Goal: Transaction & Acquisition: Purchase product/service

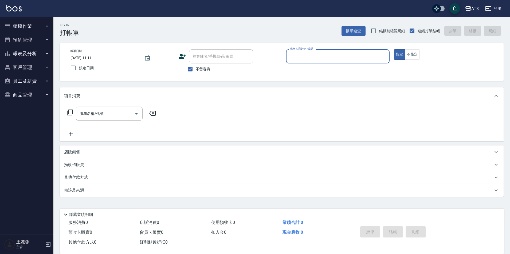
click at [36, 54] on button "報表及分析" at bounding box center [26, 54] width 49 height 14
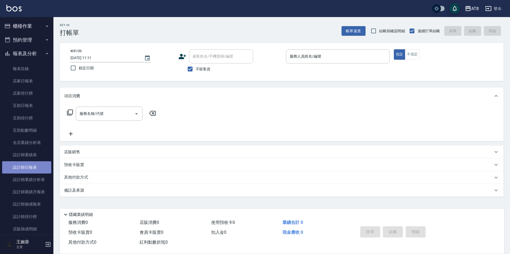
click at [36, 169] on link "設計師日報表" at bounding box center [26, 168] width 49 height 12
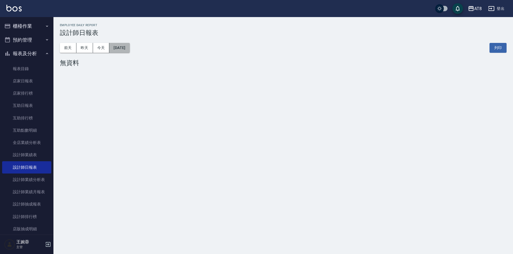
click at [127, 46] on button "[DATE]" at bounding box center [119, 48] width 20 height 10
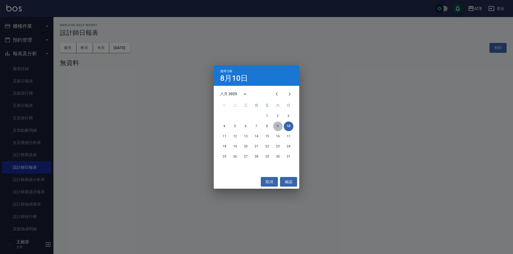
click at [277, 126] on button "9" at bounding box center [278, 127] width 10 height 10
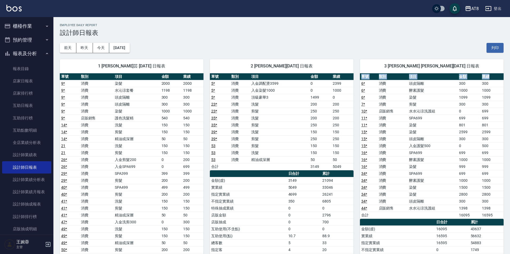
click at [438, 49] on div "[DATE] [DATE] [DATE] [DATE] 列印" at bounding box center [282, 48] width 444 height 23
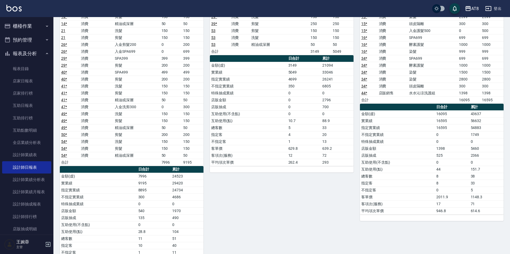
scroll to position [456, 0]
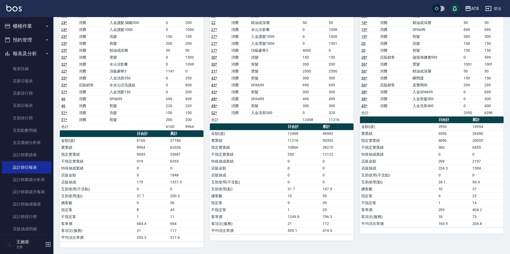
drag, startPoint x: 510, startPoint y: 187, endPoint x: 512, endPoint y: 149, distance: 38.0
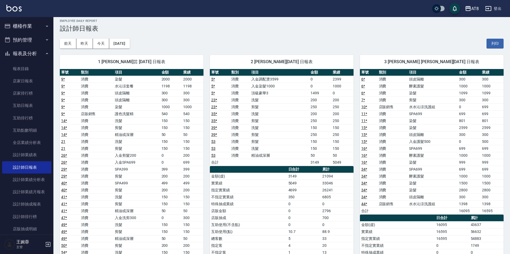
scroll to position [5, 0]
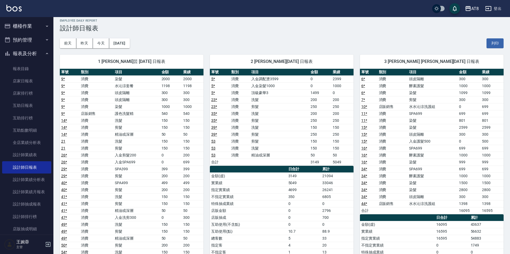
click at [45, 25] on icon "button" at bounding box center [47, 26] width 4 height 4
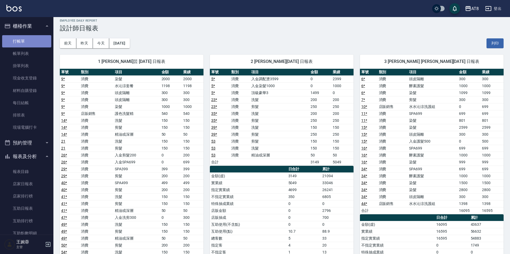
click at [39, 41] on link "打帳單" at bounding box center [26, 41] width 49 height 12
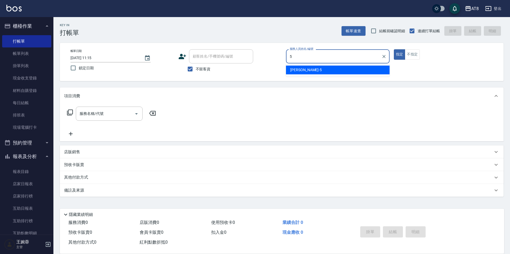
type input "HANK-5"
type button "true"
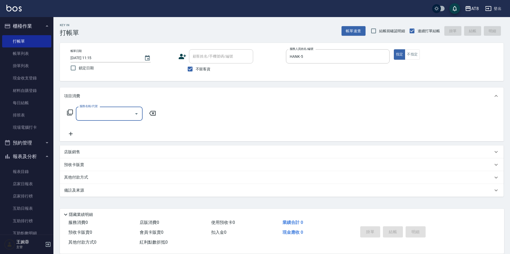
click at [75, 153] on p "店販銷售" at bounding box center [72, 153] width 16 height 6
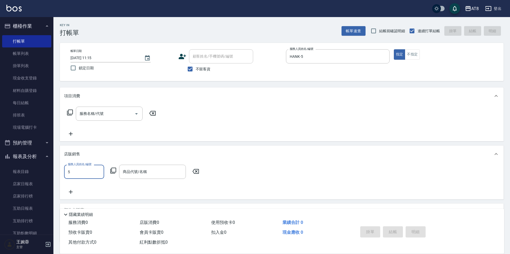
type input "HANK-5"
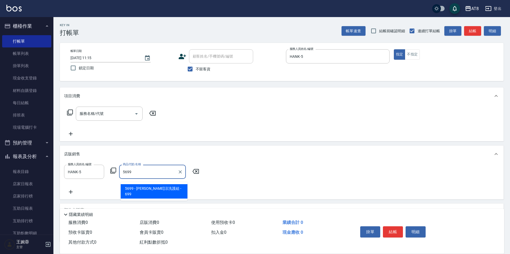
type input "水水沁涼洗護組"
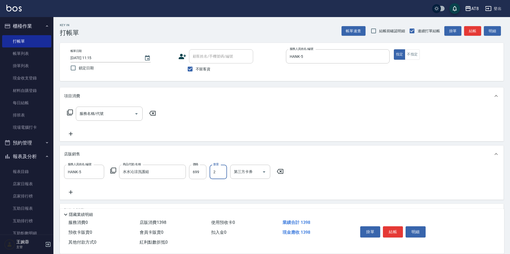
type input "2"
click at [398, 227] on button "結帳" at bounding box center [393, 232] width 20 height 11
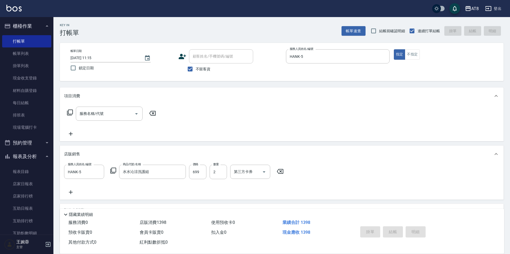
type input "[DATE] 11:42"
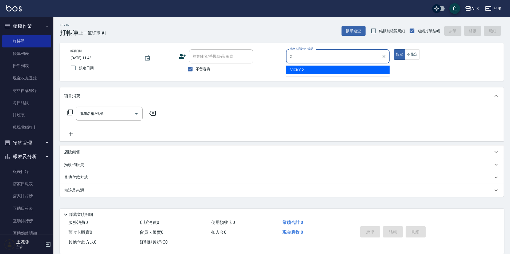
type input "VICKY-2"
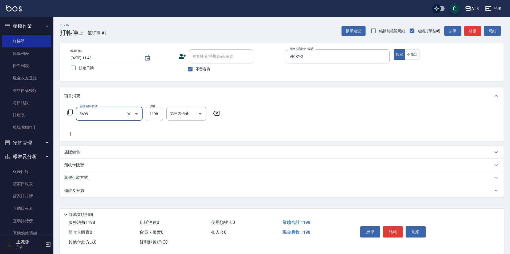
type input "水沁涼套餐(5699)"
type input "1098"
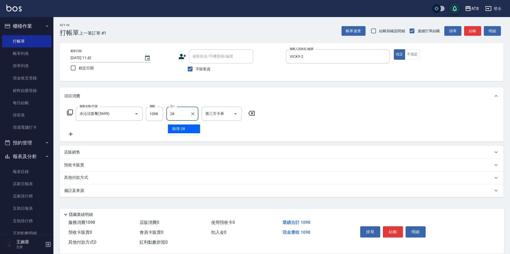
type input "助理-28"
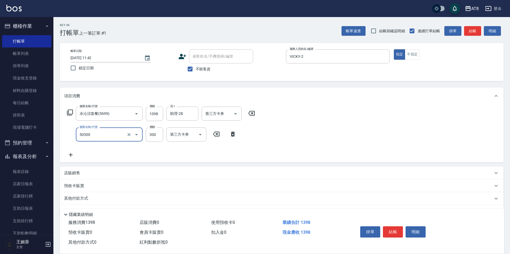
type input "入金護髮.隔離300(50300)"
type input "200"
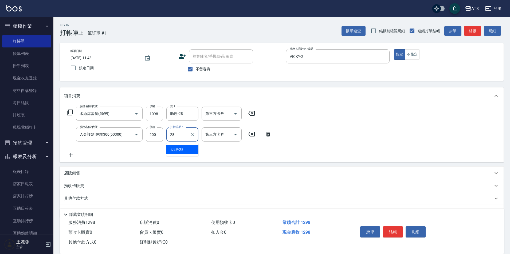
type input "助理-28"
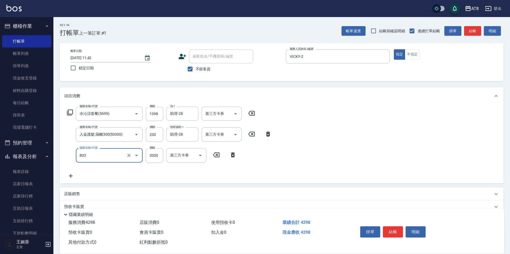
type input "頂級豪華3(803)"
type input "1014"
click at [234, 117] on icon "Open" at bounding box center [235, 114] width 6 height 6
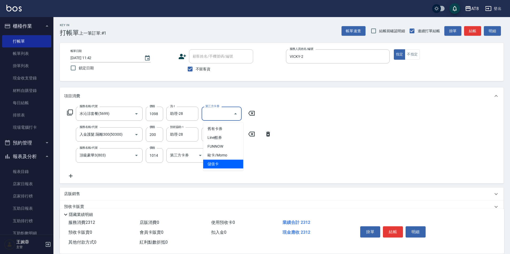
click at [228, 163] on span "儲值卡" at bounding box center [223, 164] width 40 height 9
type input "儲值卡"
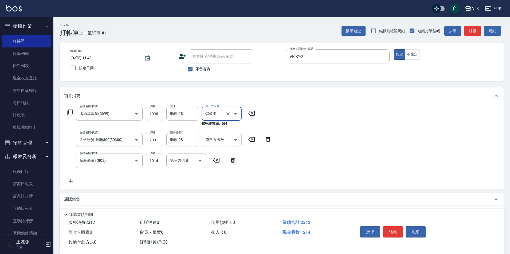
click at [233, 142] on icon "Open" at bounding box center [235, 140] width 6 height 6
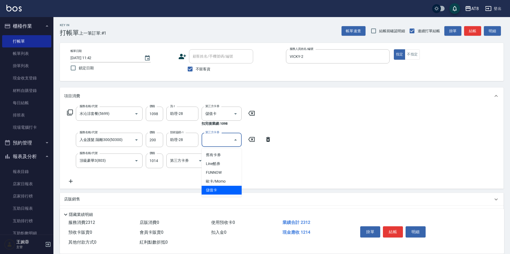
click at [227, 192] on span "儲值卡" at bounding box center [222, 190] width 40 height 9
type input "儲值卡"
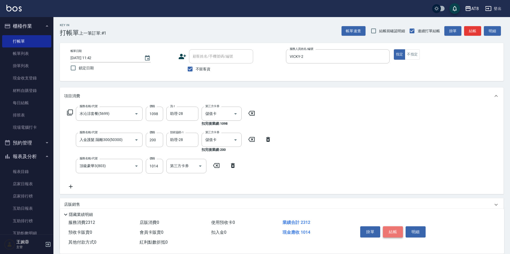
click at [389, 227] on button "結帳" at bounding box center [393, 232] width 20 height 11
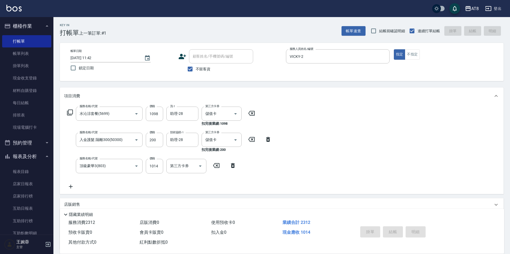
type input "[DATE] 11:55"
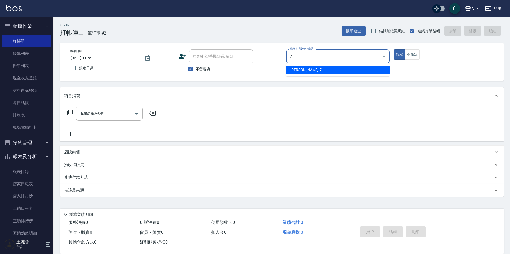
type input "[PERSON_NAME]-7"
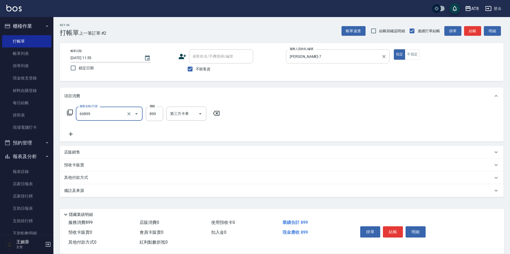
type input "入金SPA899(60899)"
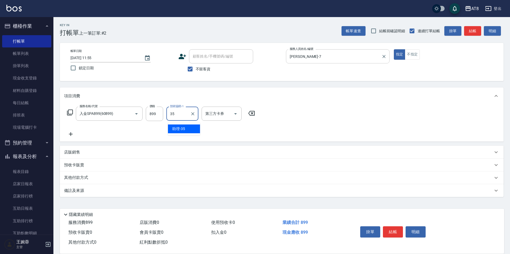
type input "助理-35"
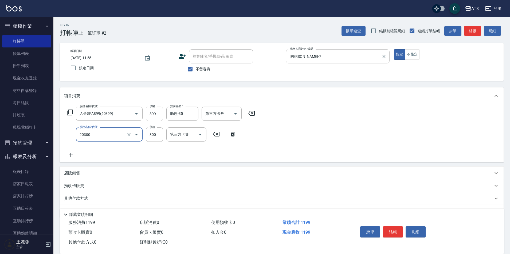
type input "入金剪髮300(20300)"
click at [239, 115] on icon "Open" at bounding box center [235, 114] width 6 height 6
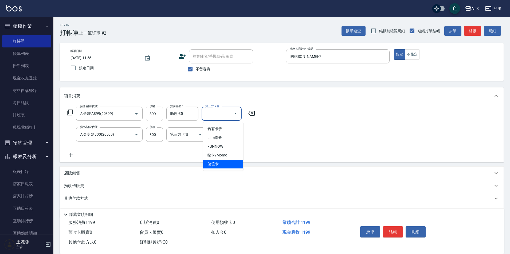
click at [229, 167] on span "儲值卡" at bounding box center [223, 164] width 40 height 9
type input "儲值卡"
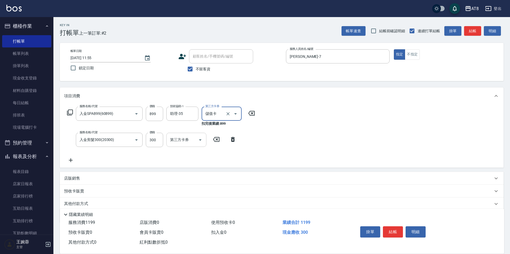
click at [201, 141] on icon "Open" at bounding box center [200, 140] width 6 height 6
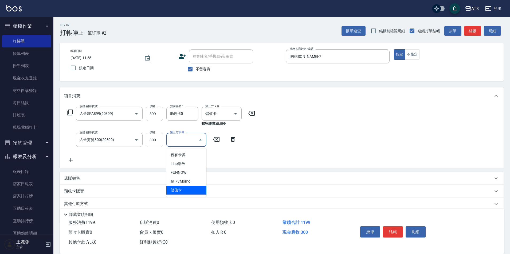
click at [194, 192] on span "儲值卡" at bounding box center [186, 190] width 40 height 9
type input "儲值卡"
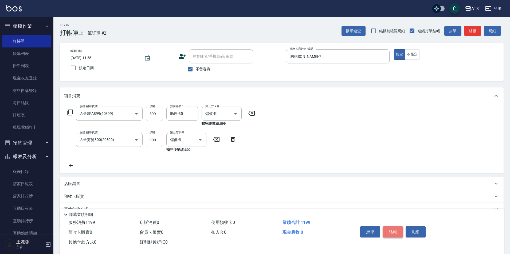
click at [395, 227] on button "結帳" at bounding box center [393, 232] width 20 height 11
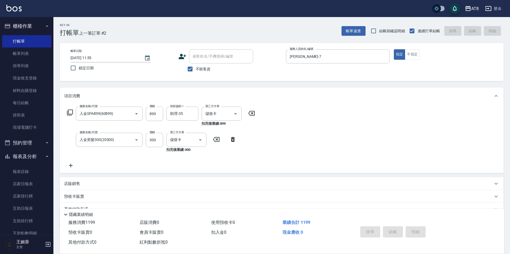
type input "[DATE] 12:35"
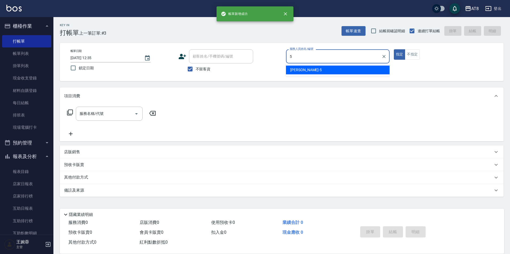
type input "HANK-5"
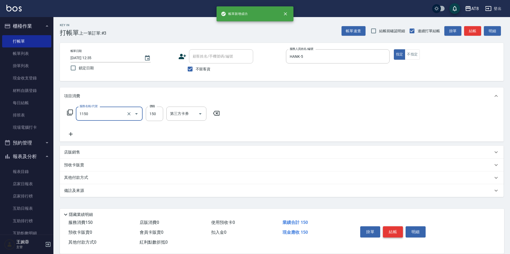
type input "洗髮(1150)"
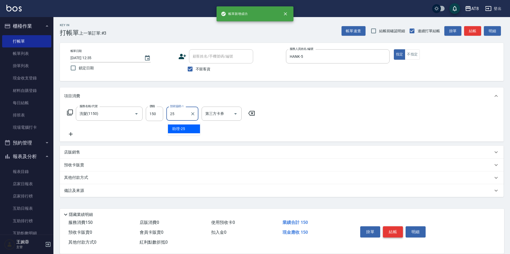
type input "助理-25"
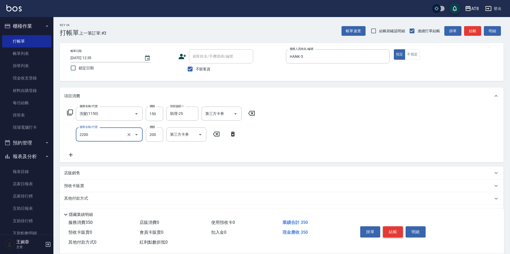
type input "剪髮(2200)"
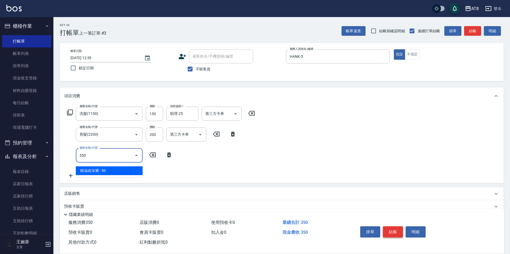
type input "精油或深層(550)"
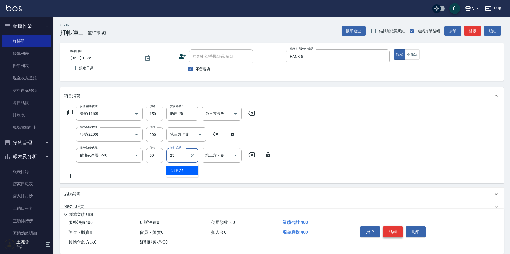
type input "助理-25"
click at [395, 227] on button "結帳" at bounding box center [393, 232] width 20 height 11
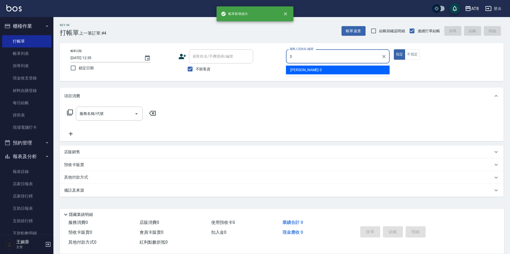
type input "[PERSON_NAME]-3"
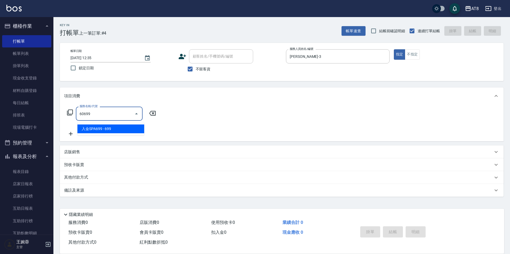
type input "入金SPA699(60699)"
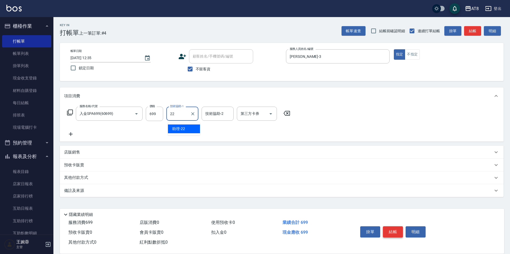
type input "助理-22"
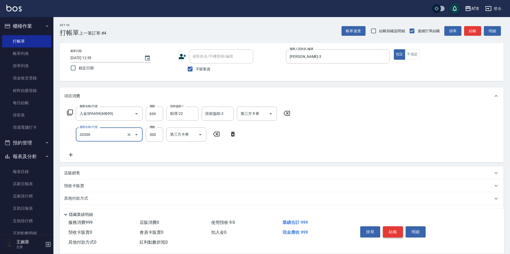
type input "入金剪髮300(20300)"
type input "350"
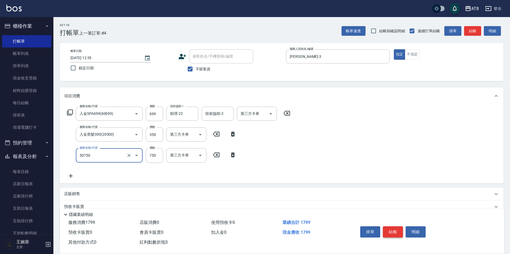
type input "入金護髮750(50750)"
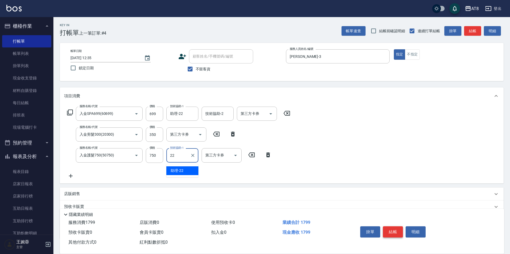
type input "助理-22"
click at [396, 229] on button "結帳" at bounding box center [393, 232] width 20 height 11
type input "[DATE] 12:36"
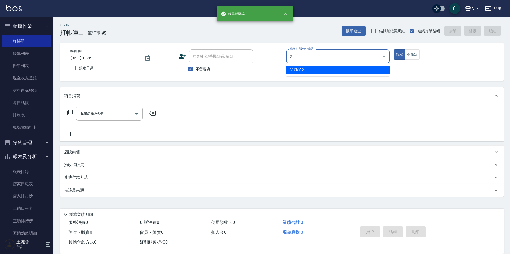
type input "VICKY-2"
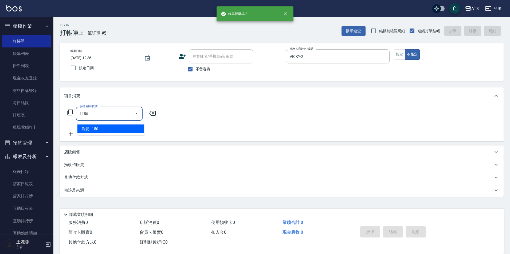
type input "洗髮(1150)"
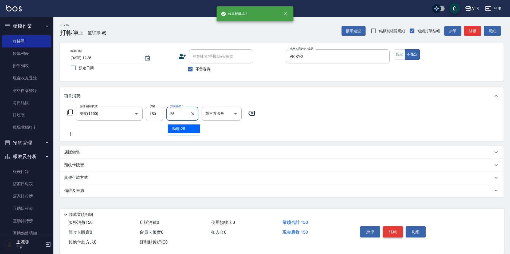
type input "助理-25"
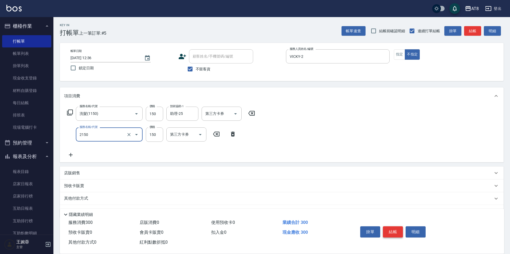
type input "剪髮(2150)"
click at [396, 229] on button "結帳" at bounding box center [393, 232] width 20 height 11
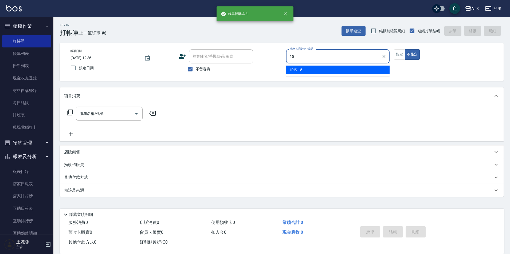
type input "IRIS-15"
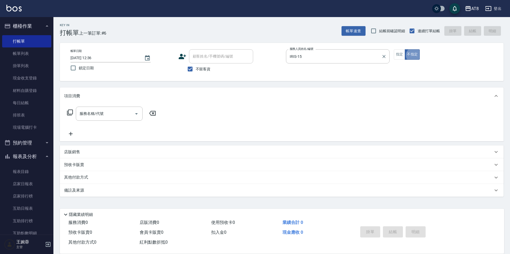
type button "false"
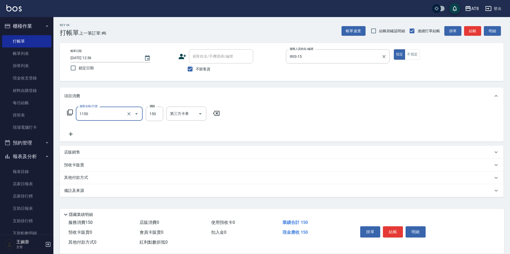
type input "洗髮(1150)"
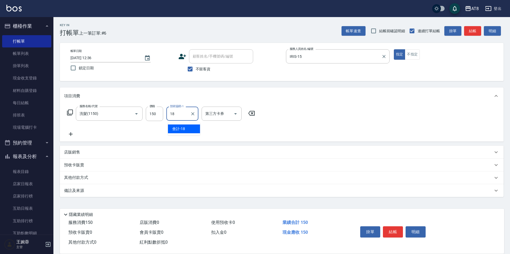
type input "會計-18"
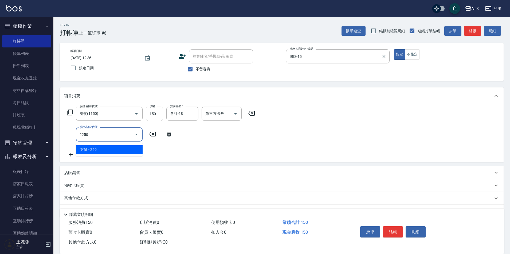
type input "剪髮(2250)"
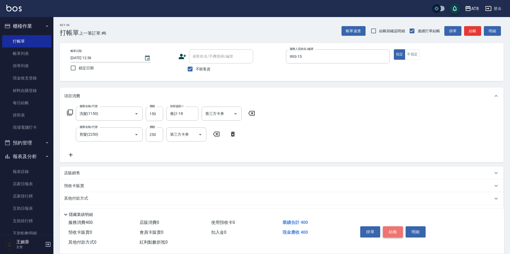
click at [400, 227] on button "結帳" at bounding box center [393, 232] width 20 height 11
